Goal: Task Accomplishment & Management: Use online tool/utility

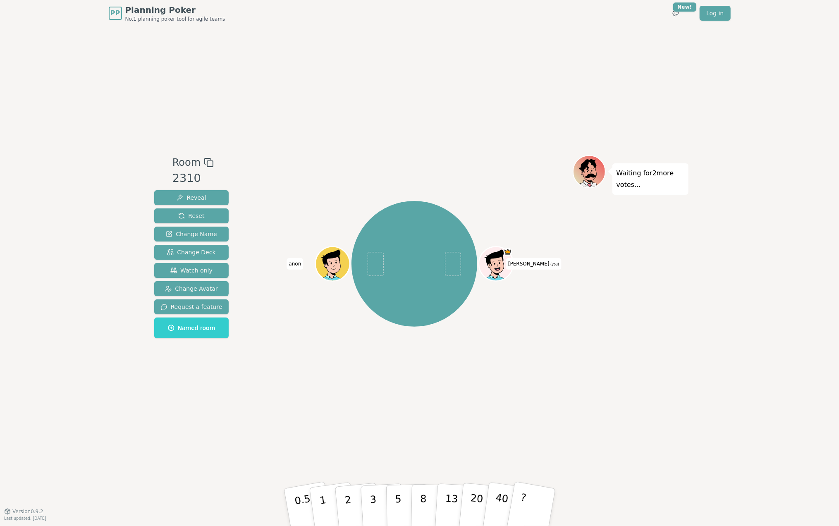
click at [253, 414] on div "Room 2310 Reveal Reset Change Name Change Deck Watch only Change Avatar Request…" at bounding box center [420, 268] width 538 height 485
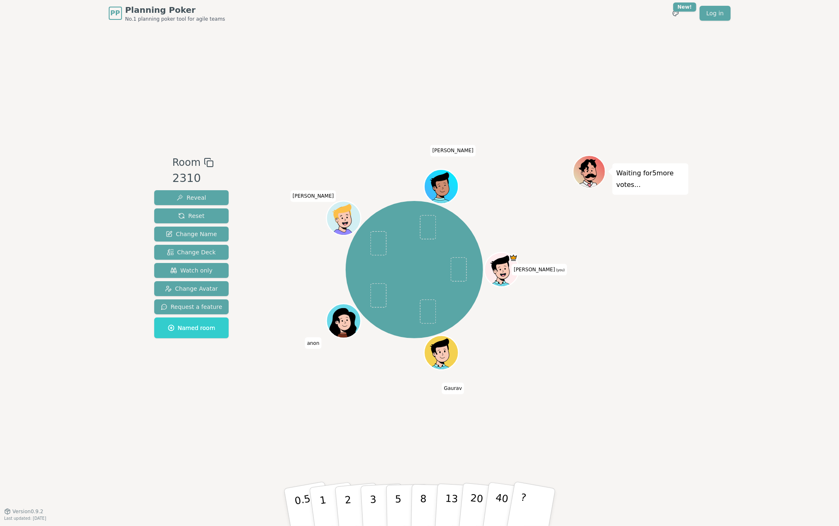
click at [294, 273] on div "[PERSON_NAME] (you) [PERSON_NAME] [PERSON_NAME]" at bounding box center [414, 269] width 316 height 199
click at [544, 383] on div "Room 2310 Reveal Reset Change Name Change Deck Watch only Change Avatar Request…" at bounding box center [420, 268] width 538 height 485
click at [211, 290] on span "Change Avatar" at bounding box center [191, 289] width 53 height 8
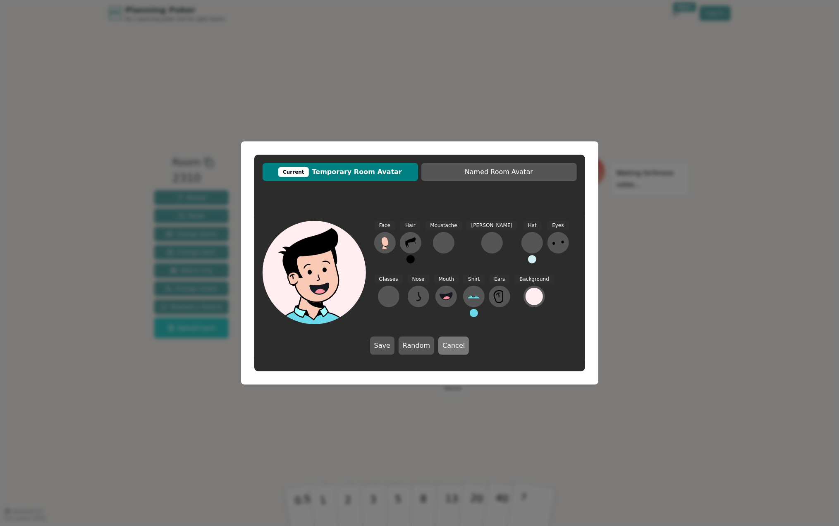
click at [453, 344] on button "Cancel" at bounding box center [453, 346] width 31 height 18
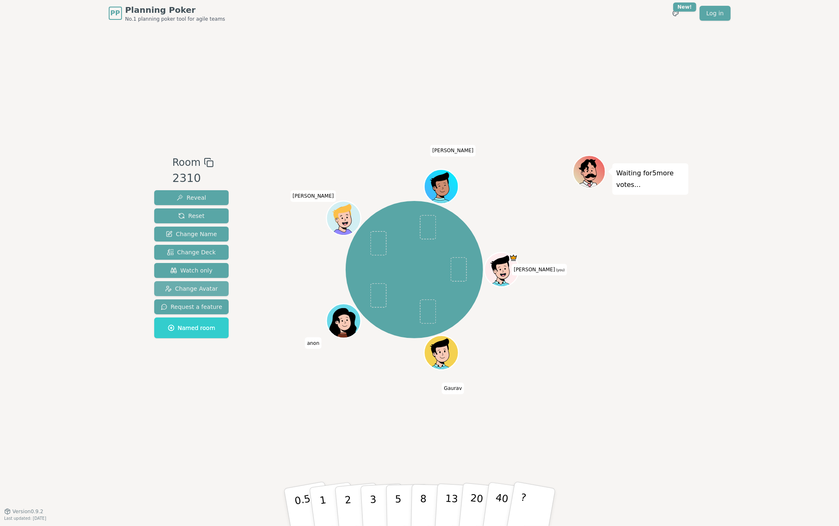
click at [204, 283] on button "Change Avatar" at bounding box center [191, 288] width 75 height 15
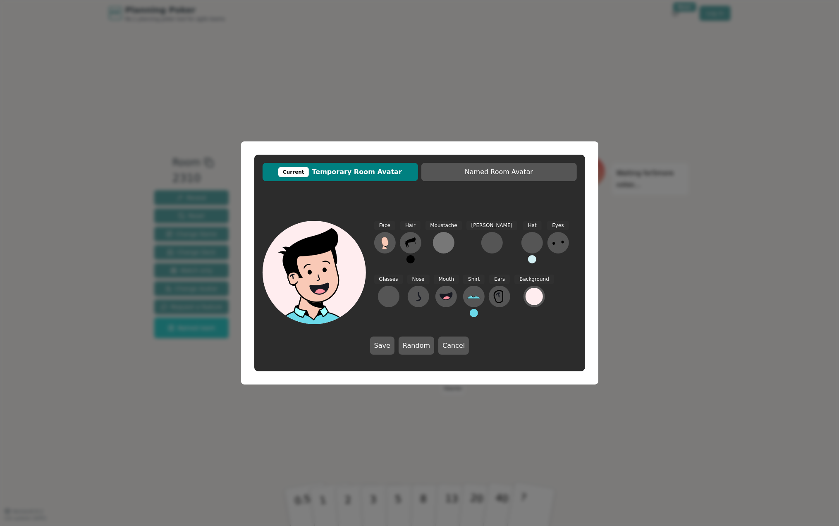
click at [438, 245] on div at bounding box center [443, 242] width 13 height 13
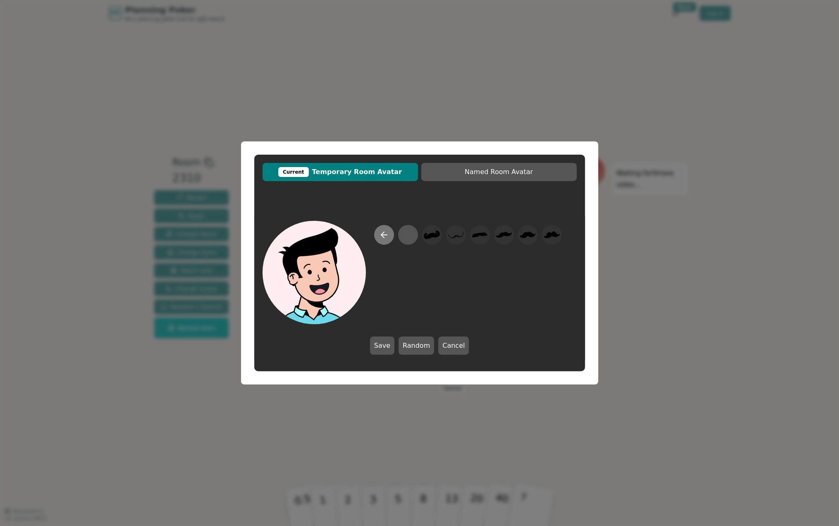
click at [388, 237] on icon at bounding box center [384, 235] width 10 height 10
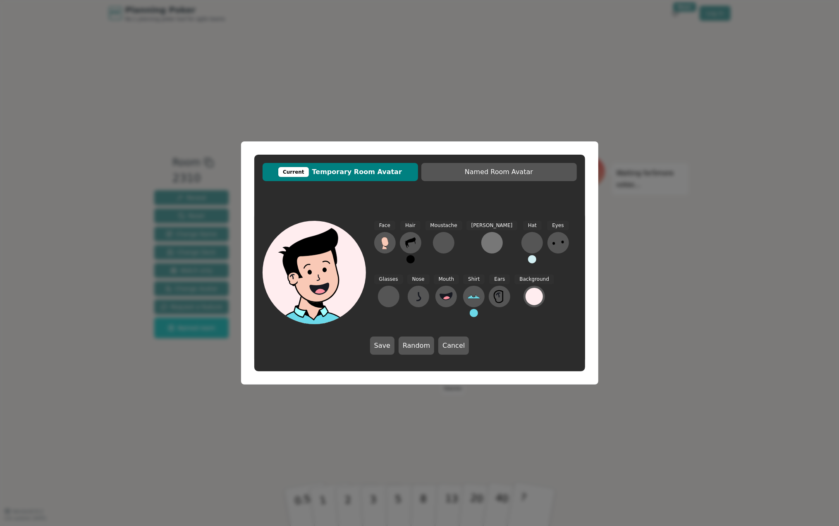
click at [481, 243] on button at bounding box center [492, 243] width 22 height 22
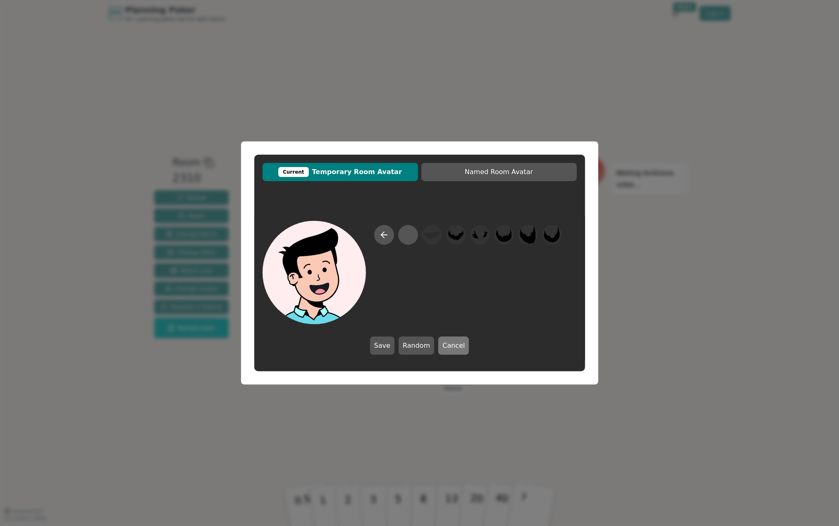
click at [443, 344] on button "Cancel" at bounding box center [453, 346] width 31 height 18
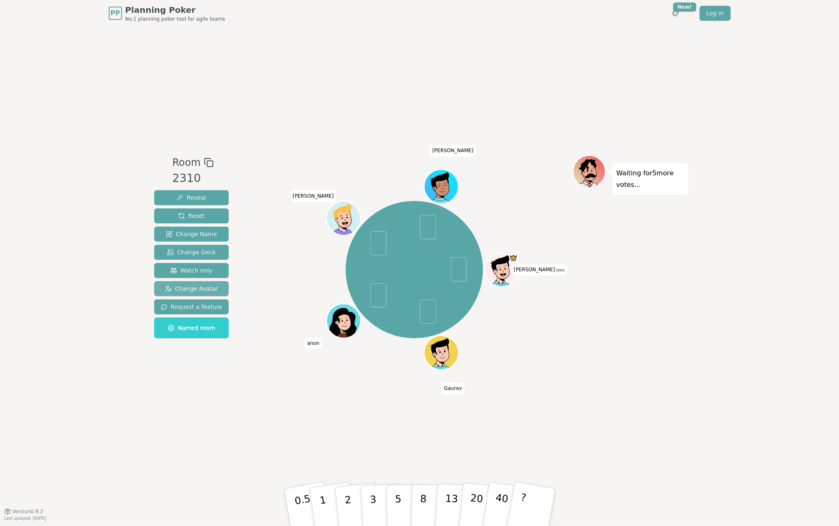
click at [203, 287] on span "Change Avatar" at bounding box center [191, 289] width 53 height 8
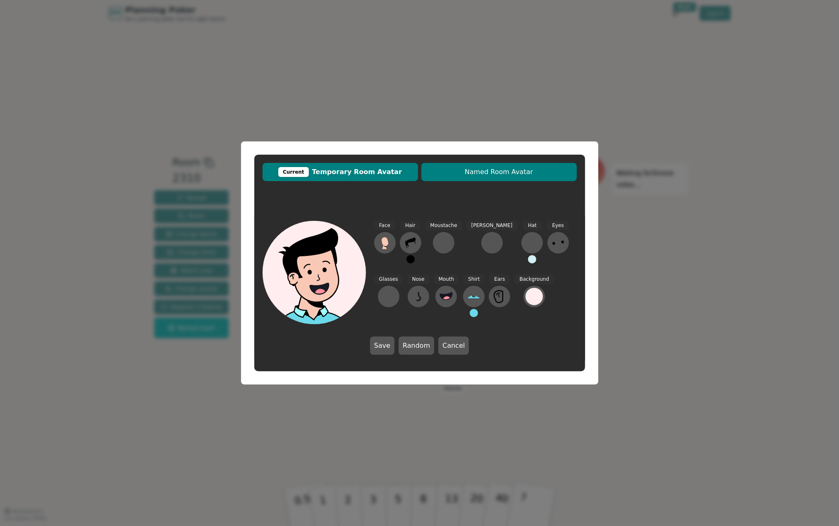
click at [497, 168] on span "Named Room Avatar" at bounding box center [499, 172] width 147 height 10
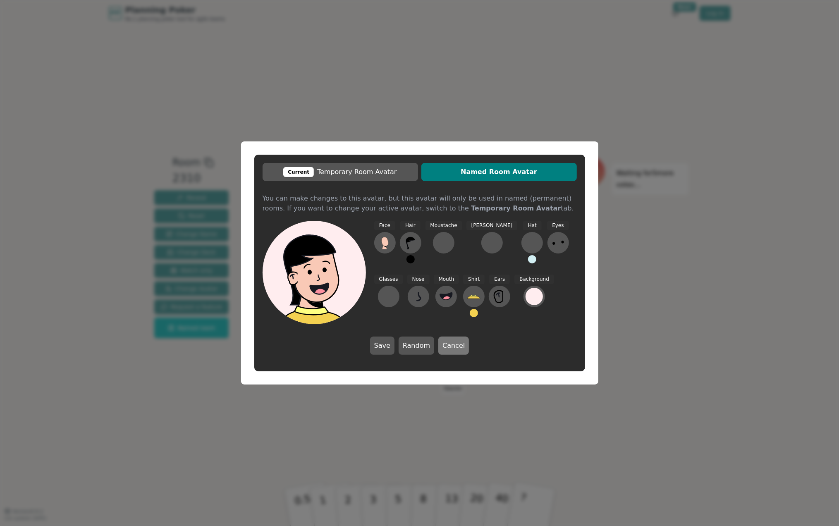
click at [454, 345] on button "Cancel" at bounding box center [453, 346] width 31 height 18
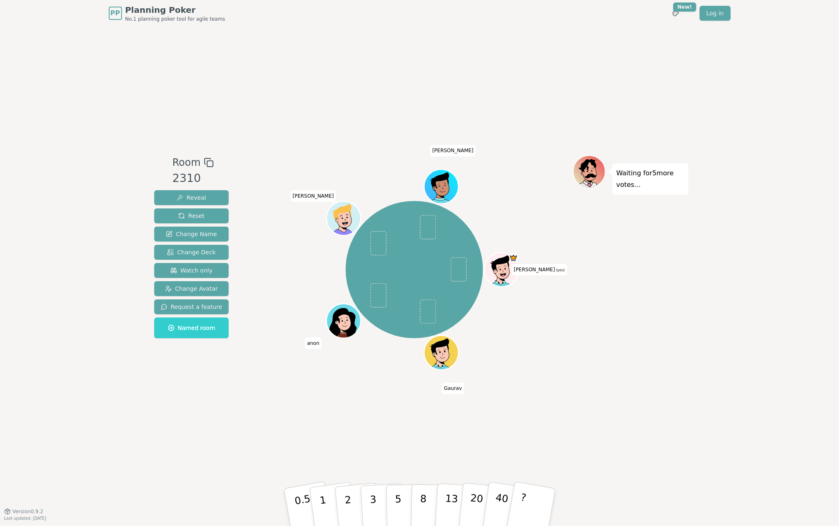
click at [615, 340] on div "Waiting for 5 more votes..." at bounding box center [631, 268] width 116 height 227
click at [674, 349] on div "Waiting for 5 more votes..." at bounding box center [631, 268] width 116 height 227
click at [376, 490] on button "3" at bounding box center [382, 507] width 45 height 65
click at [211, 419] on div "Room 2310 Reveal Reset Change Name Change Deck Watch only Change Avatar Request…" at bounding box center [420, 268] width 538 height 485
click at [202, 197] on span "Reveal" at bounding box center [191, 198] width 29 height 8
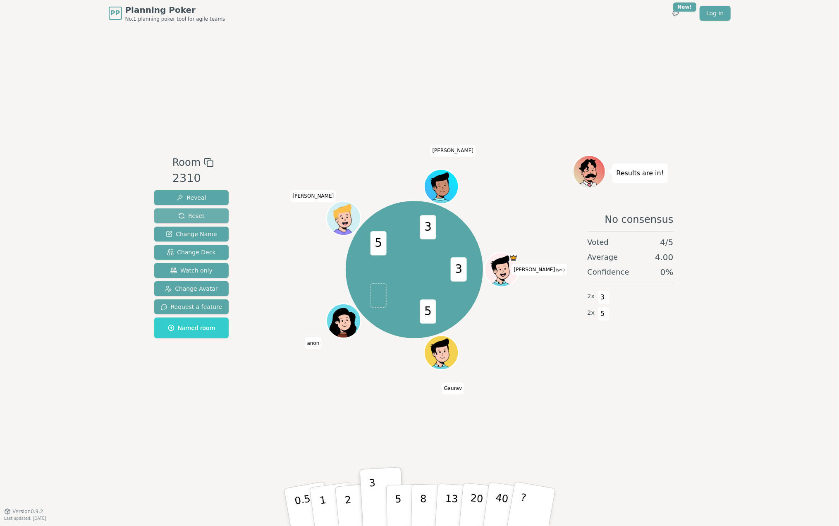
click at [200, 217] on span "Reset" at bounding box center [191, 216] width 26 height 8
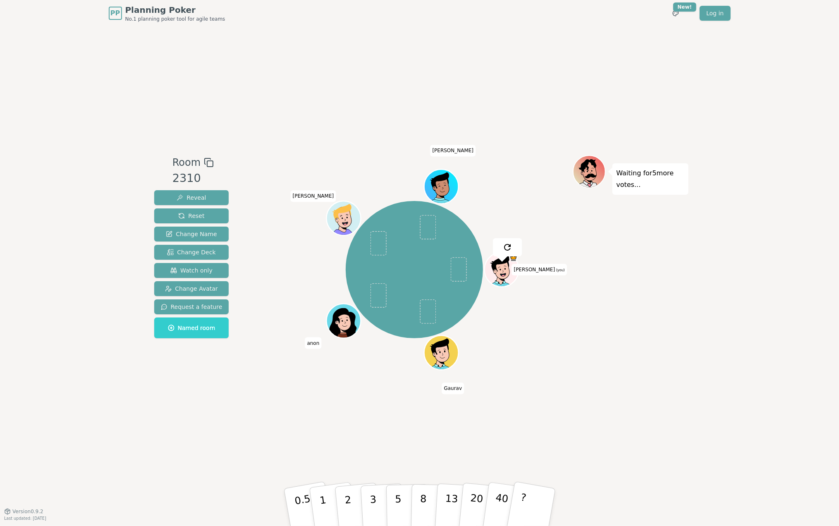
click at [313, 87] on div "Room 2310 Reveal Reset Change Name Change Deck Watch only Change Avatar Request…" at bounding box center [420, 268] width 538 height 485
click at [402, 505] on button "5" at bounding box center [407, 507] width 43 height 63
click at [368, 510] on button "3" at bounding box center [382, 507] width 45 height 65
click at [194, 197] on span "Reveal" at bounding box center [191, 198] width 29 height 8
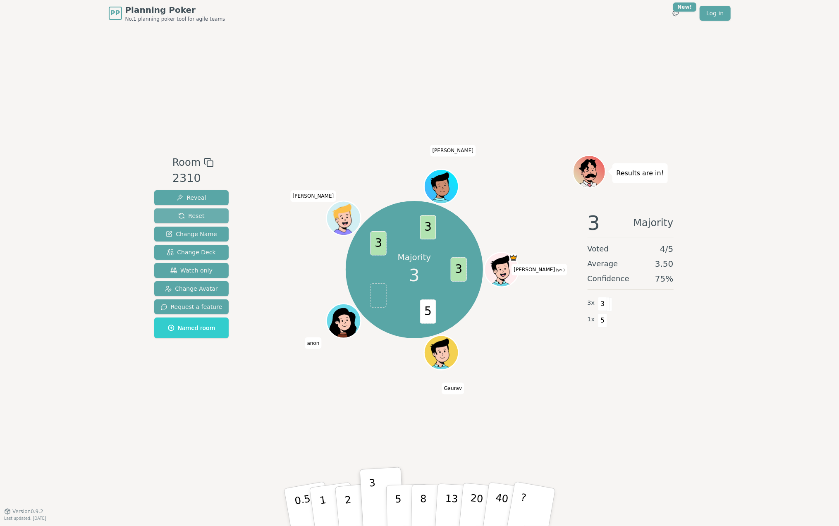
click at [203, 219] on button "Reset" at bounding box center [191, 215] width 75 height 15
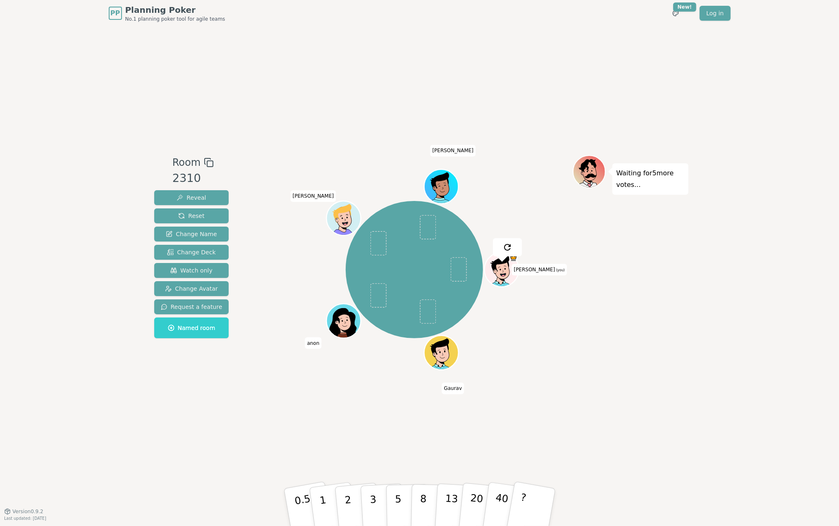
click at [628, 409] on div "Room 2310 Reveal Reset Change Name Change Deck Watch only Change Avatar Request…" at bounding box center [420, 268] width 538 height 485
click at [358, 503] on button "2" at bounding box center [357, 508] width 47 height 66
click at [201, 190] on button "Reveal" at bounding box center [191, 197] width 75 height 15
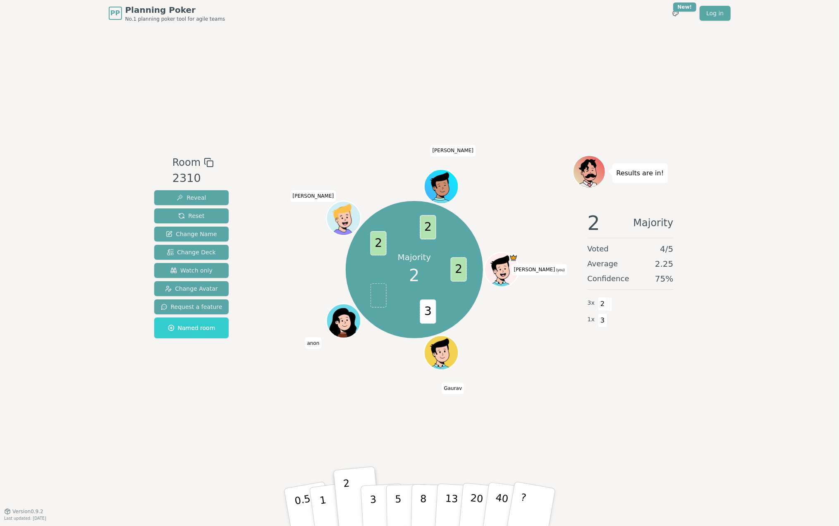
click at [595, 403] on div "Room 2310 Reveal Reset Change Name Change Deck Watch only Change Avatar Request…" at bounding box center [420, 268] width 538 height 485
click at [202, 215] on button "Reset" at bounding box center [191, 215] width 75 height 15
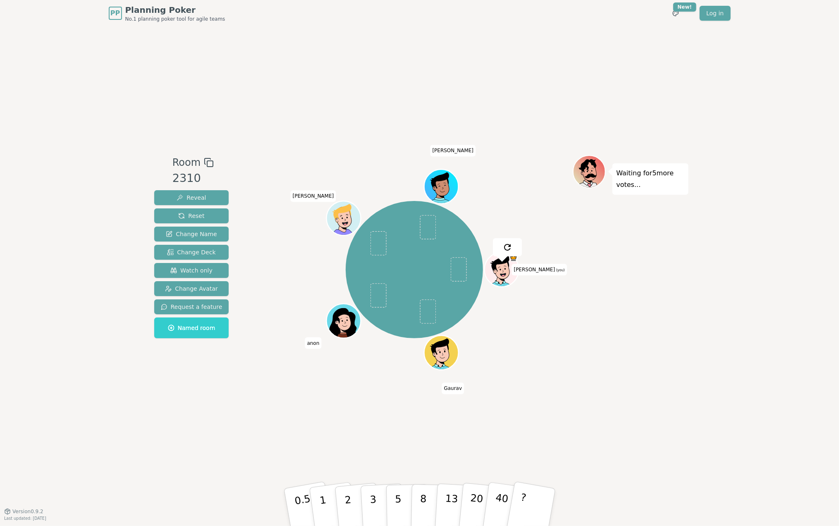
click at [286, 447] on div "Room 2310 Reveal Reset Change Name Change Deck Watch only Change Avatar Request…" at bounding box center [420, 268] width 538 height 485
click at [373, 497] on p "3" at bounding box center [373, 507] width 9 height 45
click at [202, 198] on span "Reveal" at bounding box center [191, 198] width 29 height 8
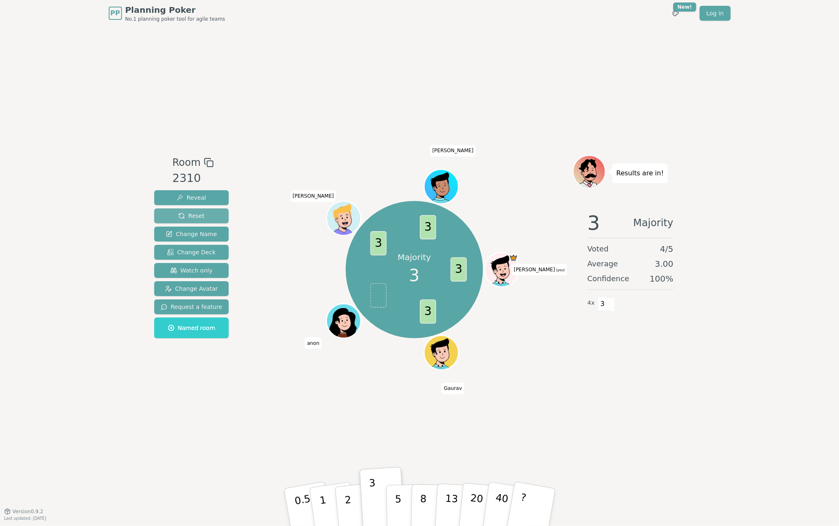
click at [205, 214] on button "Reset" at bounding box center [191, 215] width 75 height 15
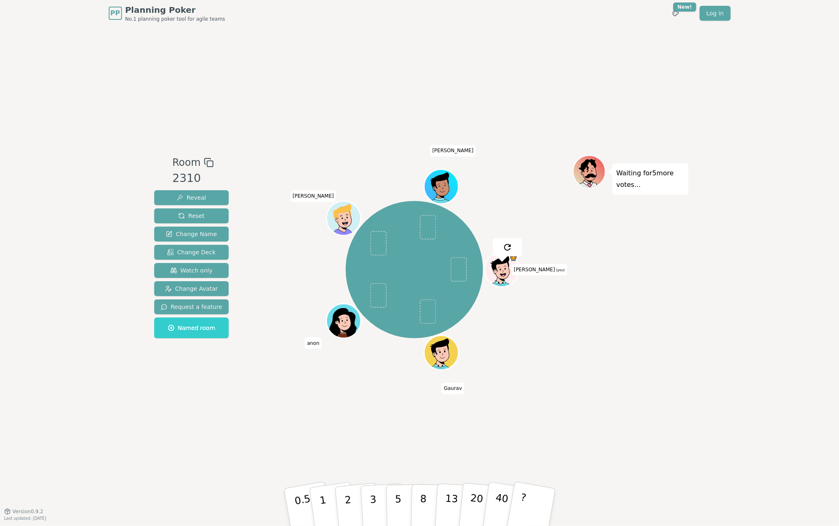
click at [622, 400] on div "Room 2310 Reveal Reset Change Name Change Deck Watch only Change Avatar Request…" at bounding box center [420, 268] width 538 height 485
click at [352, 508] on button "2" at bounding box center [357, 508] width 47 height 66
click at [256, 141] on div "Room 2310 Reveal Reset Change Name Change Deck Watch only Change Avatar Request…" at bounding box center [420, 268] width 538 height 485
click at [196, 192] on button "Reveal" at bounding box center [191, 197] width 75 height 15
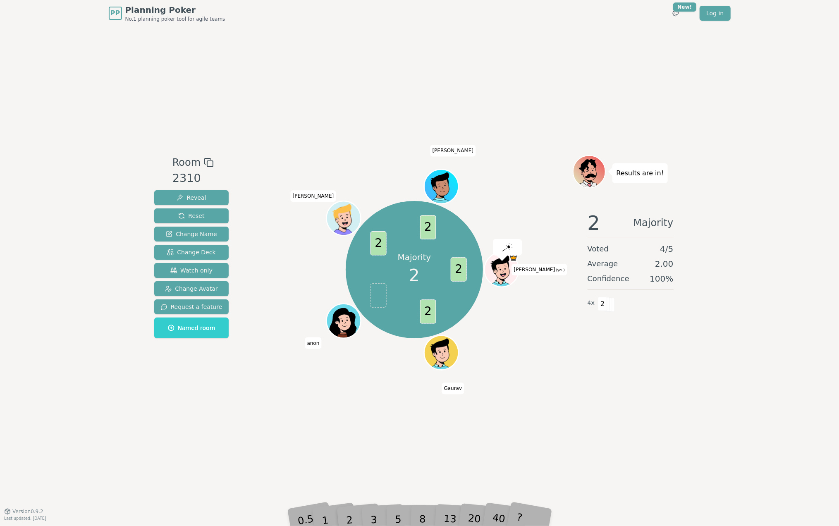
click at [605, 363] on div "2 Majority Voted 4 / 5 Average 2.00 Confidence 100 % 4 x 2" at bounding box center [631, 287] width 116 height 165
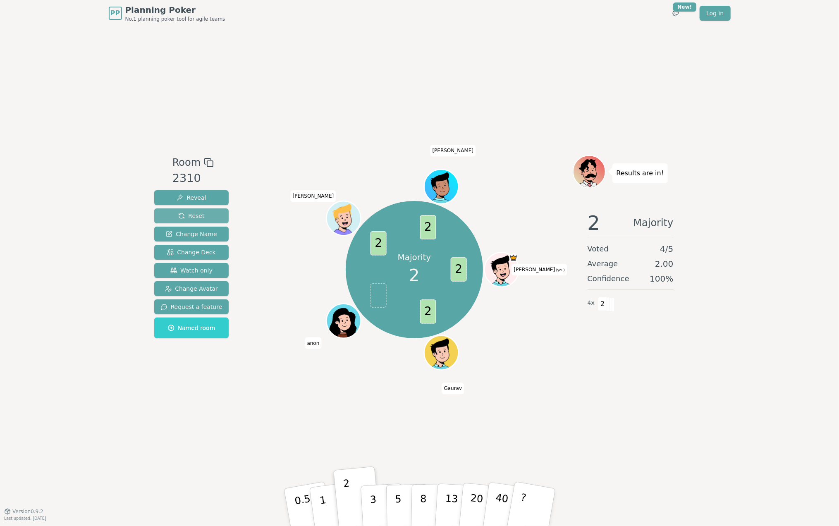
click at [199, 214] on span "Reset" at bounding box center [191, 216] width 26 height 8
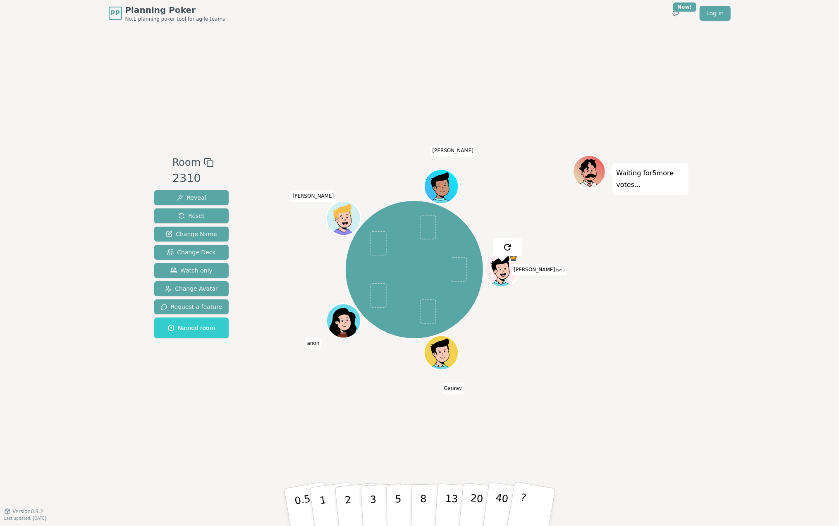
click at [638, 420] on div "Room 2310 Reveal Reset Change Name Change Deck Watch only Change Avatar Request…" at bounding box center [420, 268] width 538 height 485
click at [346, 500] on p "2" at bounding box center [348, 508] width 11 height 45
click at [207, 197] on button "Reveal" at bounding box center [191, 197] width 75 height 15
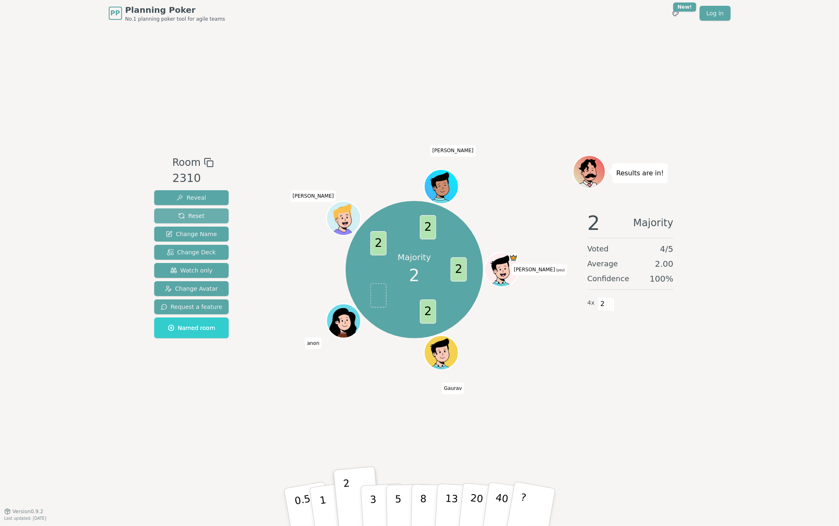
click at [190, 215] on span "Reset" at bounding box center [191, 216] width 26 height 8
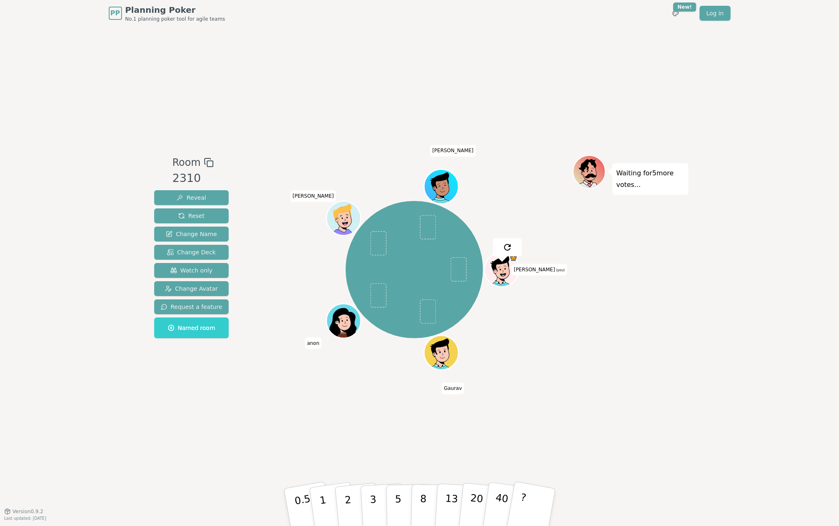
click at [622, 445] on div "Room 2310 Reveal Reset Change Name Change Deck Watch only Change Avatar Request…" at bounding box center [420, 268] width 538 height 485
click at [298, 96] on div "Room 2310 Reveal Reset Change Name Change Deck Watch only Change Avatar Request…" at bounding box center [420, 268] width 538 height 485
click at [261, 416] on div "Room 2310 Reveal Reset Change Name Change Deck Watch only Change Avatar Request…" at bounding box center [420, 268] width 538 height 485
click at [327, 500] on button "1" at bounding box center [332, 507] width 49 height 67
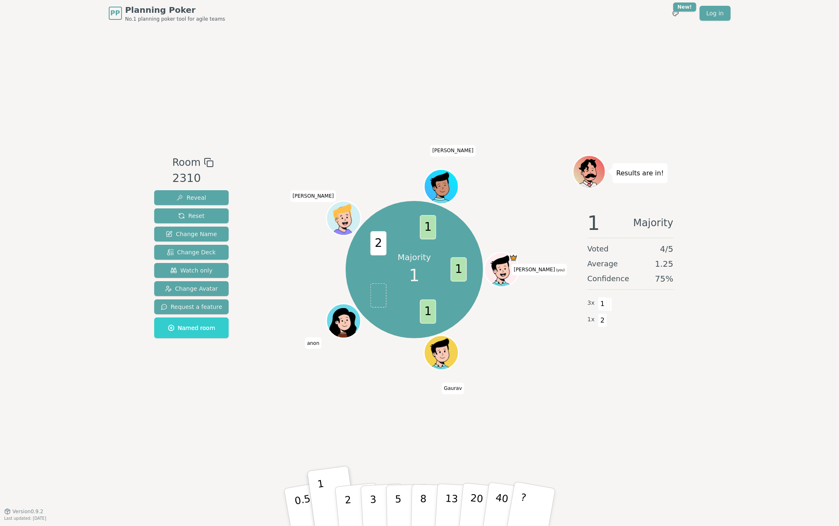
click at [662, 427] on div "Room 2310 Reveal Reset Change Name Change Deck Watch only Change Avatar Request…" at bounding box center [420, 268] width 538 height 485
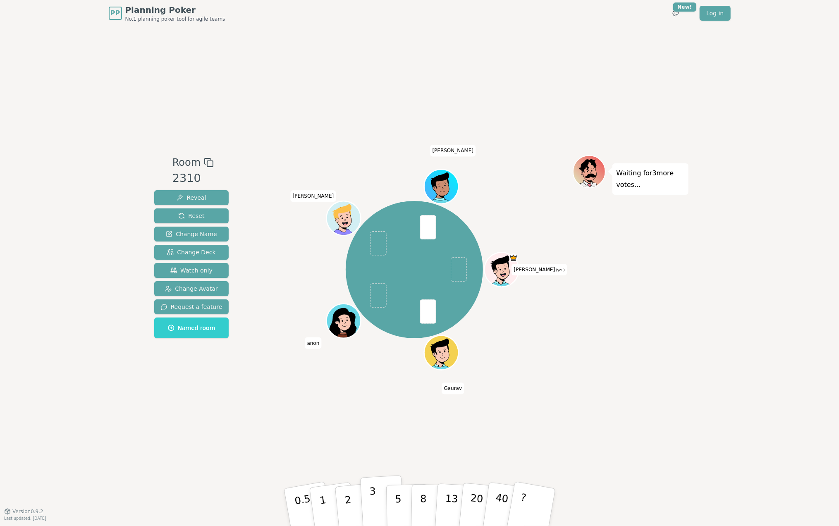
click at [373, 500] on p "3" at bounding box center [373, 507] width 9 height 45
click at [346, 501] on p "2" at bounding box center [348, 508] width 11 height 45
click at [203, 198] on button "Reveal" at bounding box center [191, 197] width 75 height 15
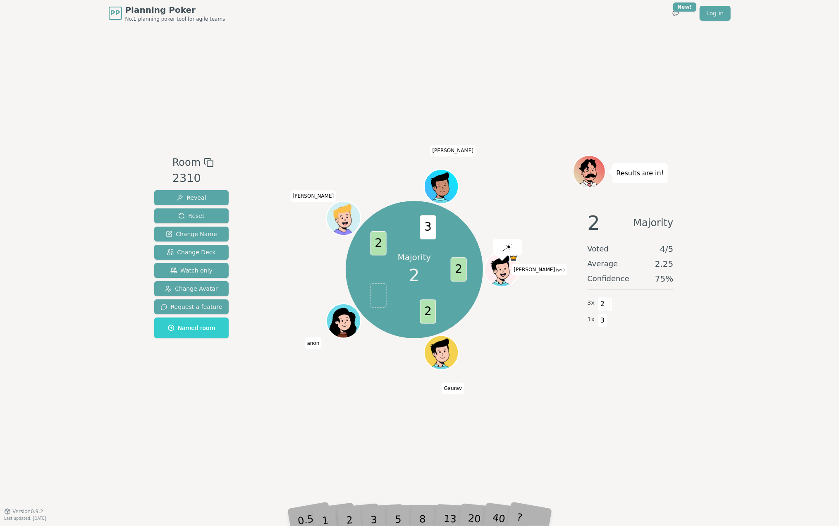
click at [551, 394] on div "Room 2310 Reveal Reset Change Name Change Deck Watch only Change Avatar Request…" at bounding box center [420, 268] width 538 height 485
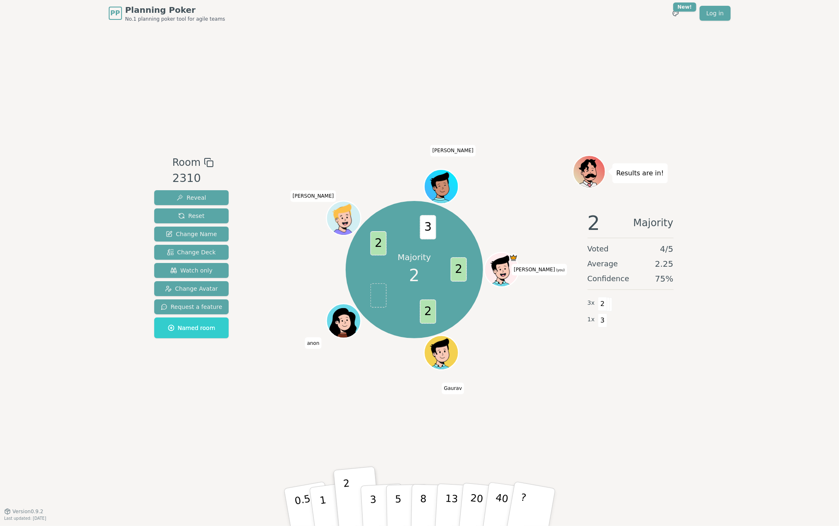
click at [529, 400] on div "Room 2310 Reveal Reset Change Name Change Deck Watch only Change Avatar Request…" at bounding box center [420, 268] width 538 height 485
click at [196, 192] on button "Reveal" at bounding box center [191, 197] width 75 height 15
click at [287, 148] on div "Room 2310 Reveal Reset Change Name Change Deck Watch only Change Avatar Request…" at bounding box center [420, 268] width 538 height 485
click at [198, 217] on span "Reset" at bounding box center [191, 216] width 26 height 8
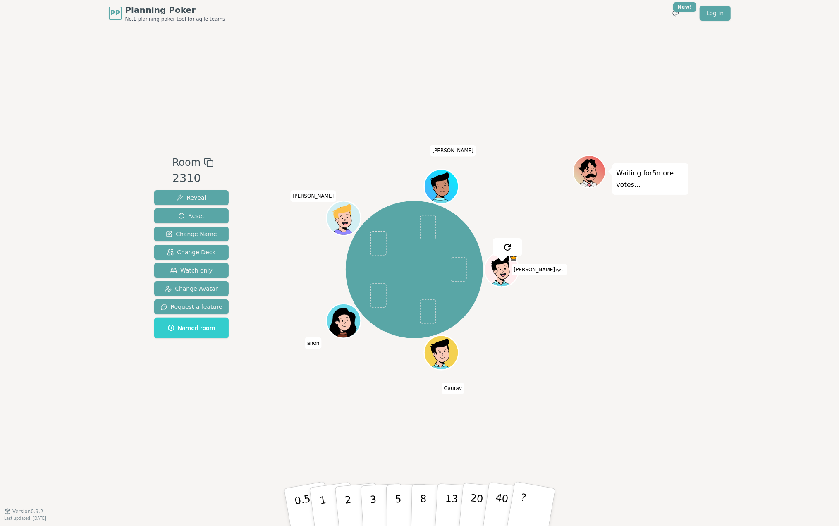
drag, startPoint x: 280, startPoint y: 340, endPoint x: 281, endPoint y: 349, distance: 8.8
click at [280, 342] on div "[PERSON_NAME] (you) [PERSON_NAME] [PERSON_NAME]" at bounding box center [414, 269] width 316 height 199
click at [376, 499] on button "3" at bounding box center [382, 507] width 45 height 65
click at [607, 448] on div "Room 2310 Reveal Reset Change Name Change Deck Watch only Change Avatar Request…" at bounding box center [420, 268] width 538 height 485
click at [374, 505] on p "3" at bounding box center [373, 507] width 9 height 45
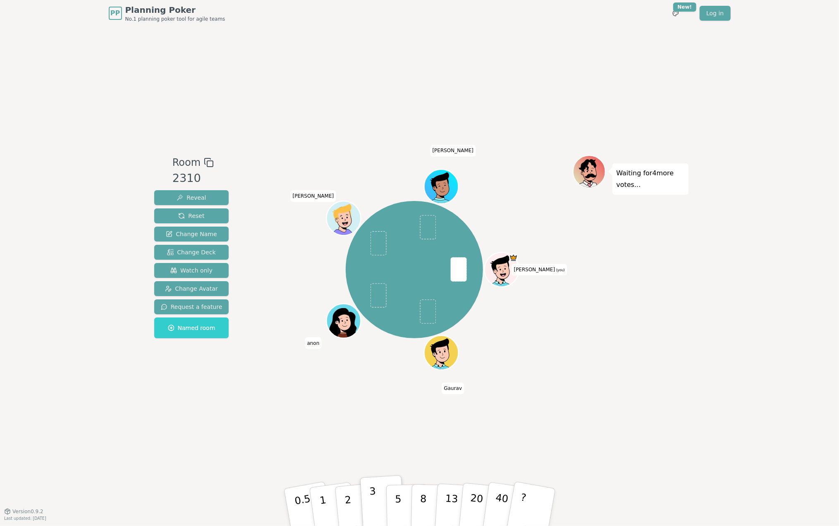
click at [374, 505] on p "3" at bounding box center [373, 507] width 9 height 45
click at [529, 503] on button "?" at bounding box center [531, 507] width 52 height 68
click at [381, 514] on button "3" at bounding box center [382, 507] width 45 height 65
click at [539, 402] on div "Room 2310 Reveal Reset Change Name Change Deck Watch only Change Avatar Request…" at bounding box center [420, 268] width 538 height 485
click at [459, 272] on span at bounding box center [459, 270] width 16 height 24
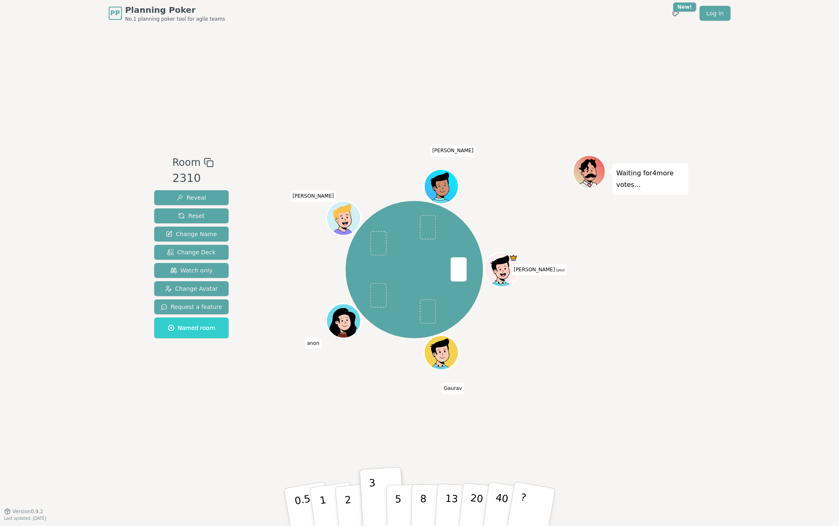
click at [492, 411] on div "Room 2310 Reveal Reset Change Name Change Deck Watch only Change Avatar Request…" at bounding box center [420, 268] width 538 height 485
click at [375, 507] on p "3" at bounding box center [373, 507] width 9 height 45
click at [208, 217] on button "Reset" at bounding box center [191, 215] width 75 height 15
click at [635, 430] on div "Room 2310 Reveal Reset Change Name Change Deck Watch only Change Avatar Request…" at bounding box center [420, 268] width 538 height 485
click at [656, 405] on div "Room 2310 Reveal Reset Change Name Change Deck Watch only Change Avatar Request…" at bounding box center [420, 268] width 538 height 485
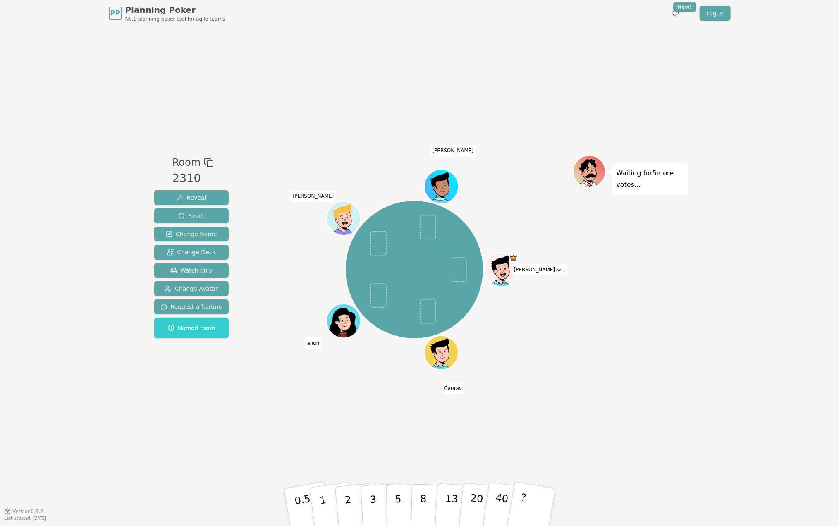
click at [87, 106] on div "PP Planning Poker No.1 planning poker tool for agile teams Toggle theme New! Lo…" at bounding box center [419, 263] width 839 height 526
